Goal: Transaction & Acquisition: Download file/media

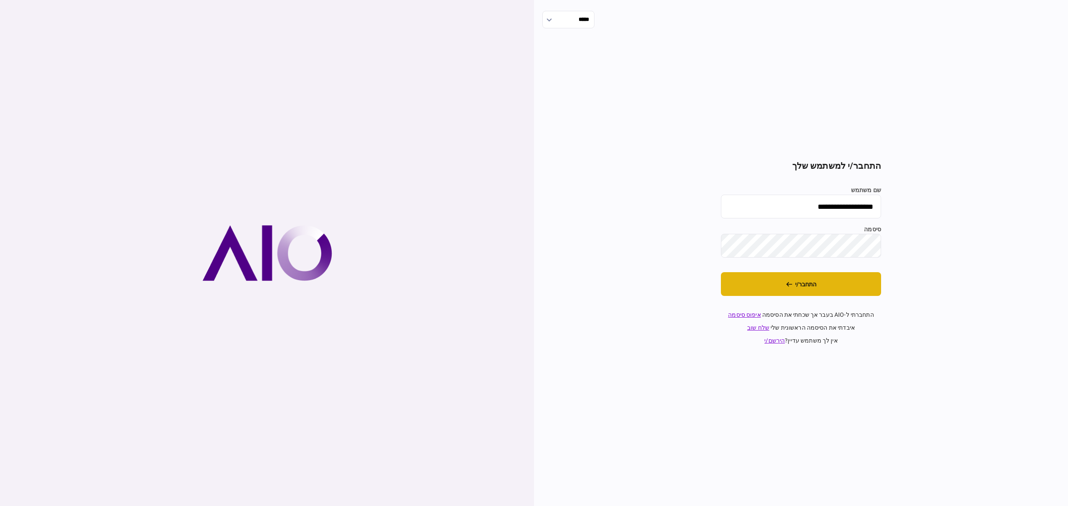
click at [835, 289] on button "התחבר/י" at bounding box center [801, 284] width 160 height 24
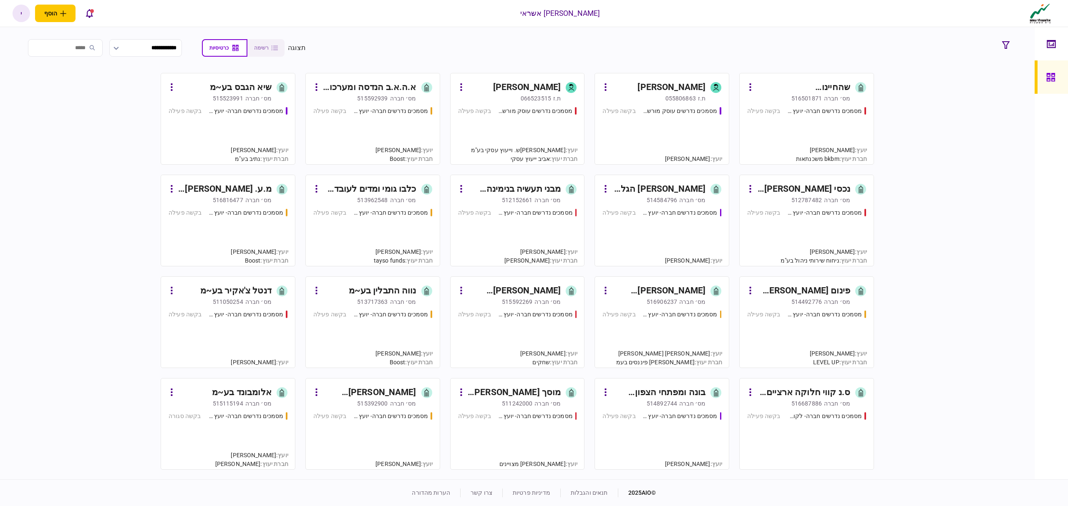
click at [647, 125] on div "מסמכים נדרשים עוסק מורשה - יועץ בקשה פעילה" at bounding box center [661, 132] width 119 height 50
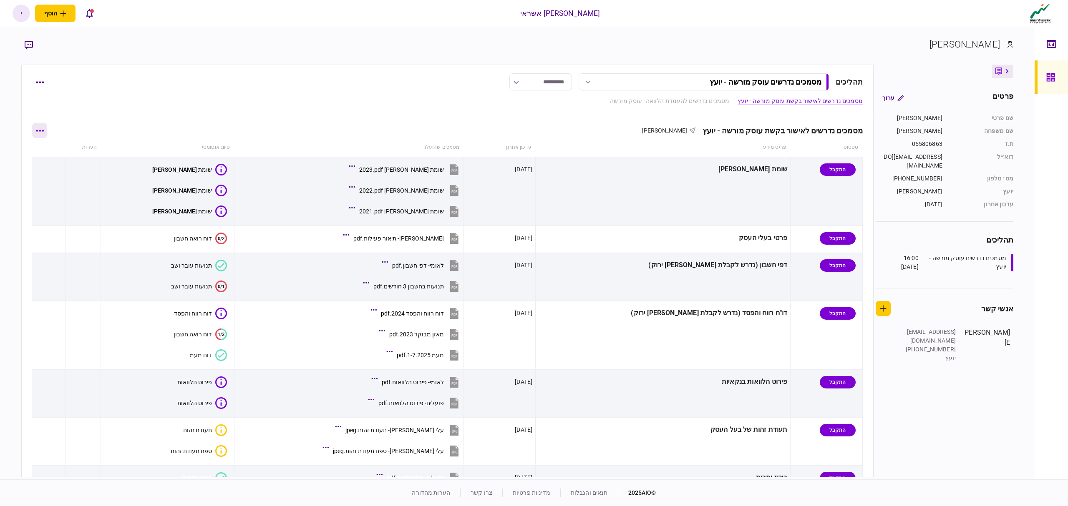
click at [44, 130] on icon "button" at bounding box center [40, 131] width 8 height 2
click at [60, 204] on span "הורד מסמכים" at bounding box center [54, 203] width 38 height 10
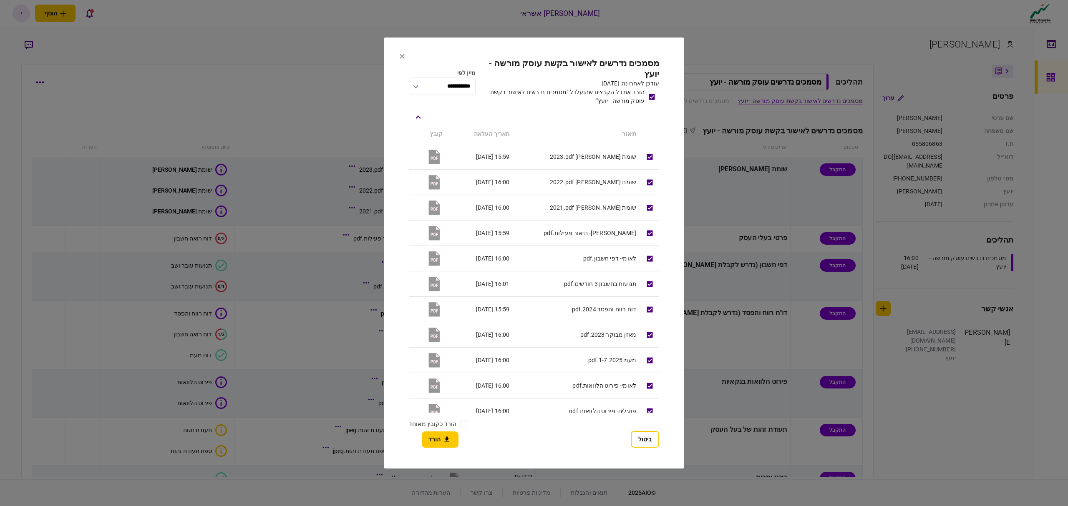
click at [401, 57] on icon at bounding box center [402, 56] width 5 height 5
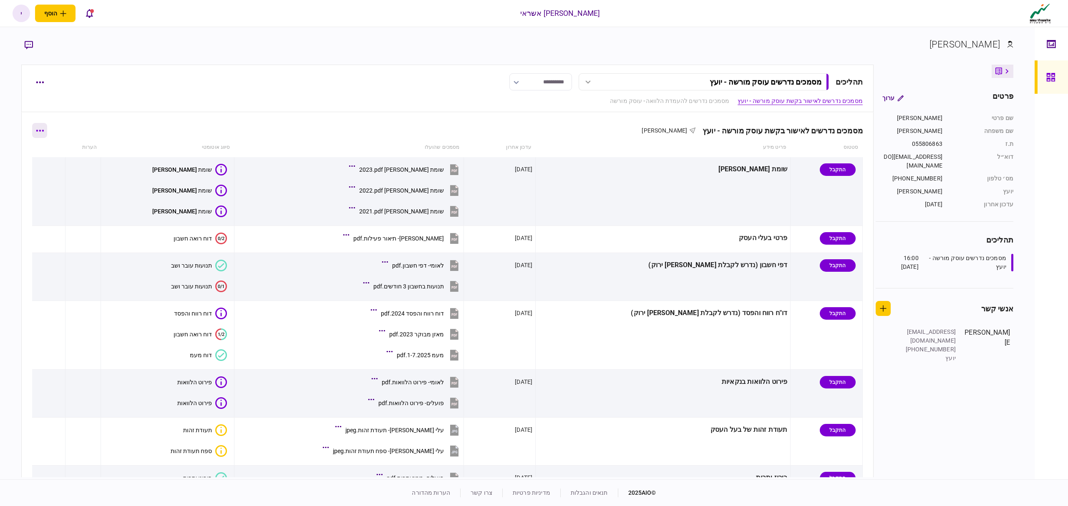
click at [47, 132] on button "button" at bounding box center [39, 130] width 15 height 15
click at [48, 196] on li "הורד מסמכים" at bounding box center [44, 203] width 75 height 18
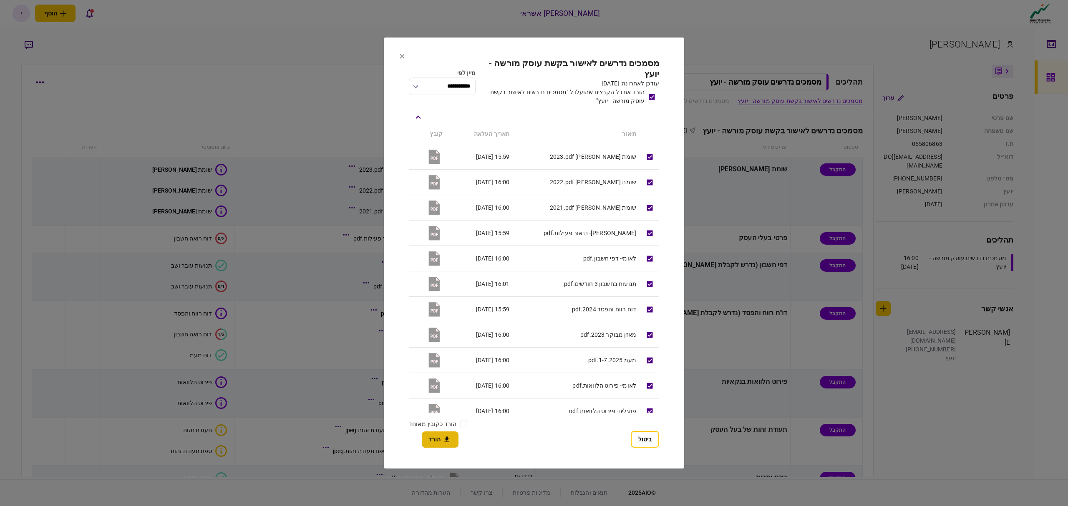
click at [440, 440] on button "הורד" at bounding box center [440, 440] width 37 height 16
